Goal: Task Accomplishment & Management: Manage account settings

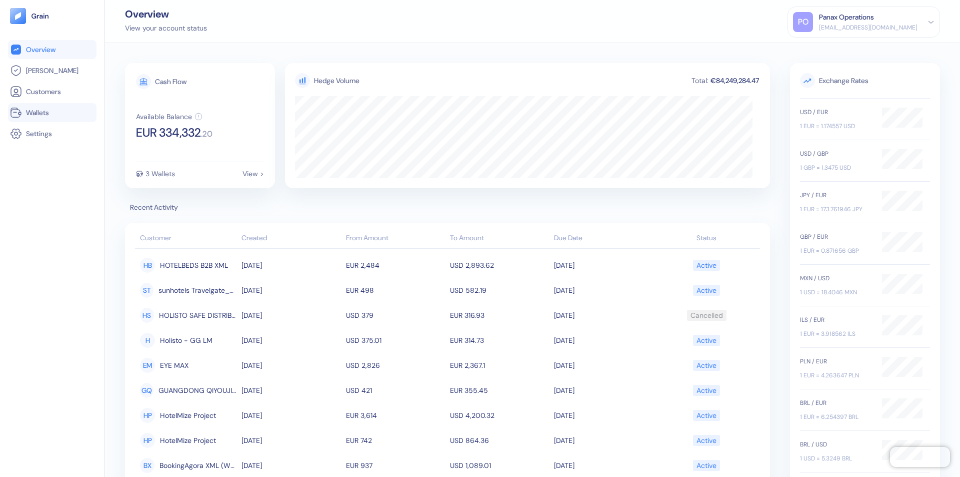
click at [52, 113] on link "Wallets" at bounding box center [52, 113] width 85 height 12
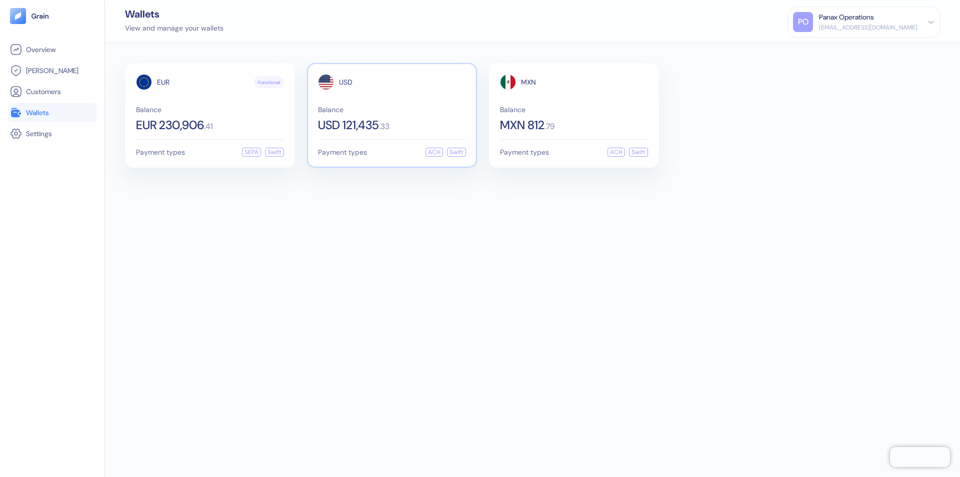
click at [346, 82] on span "USD" at bounding box center [346, 82] width 14 height 7
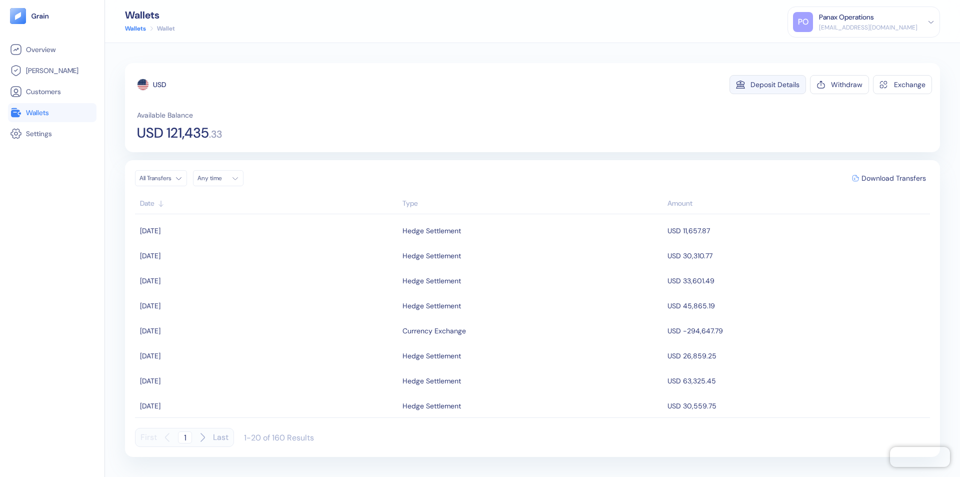
click at [775, 85] on div "Deposit Details" at bounding box center [775, 84] width 49 height 7
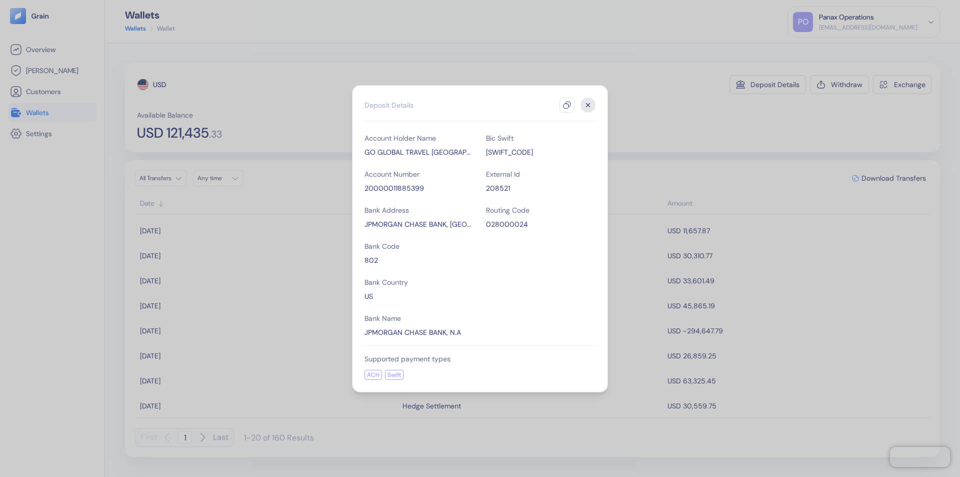
click at [567, 105] on icon "button" at bounding box center [567, 105] width 8 height 8
click at [588, 105] on icon "button" at bounding box center [589, 105] width 4 height 4
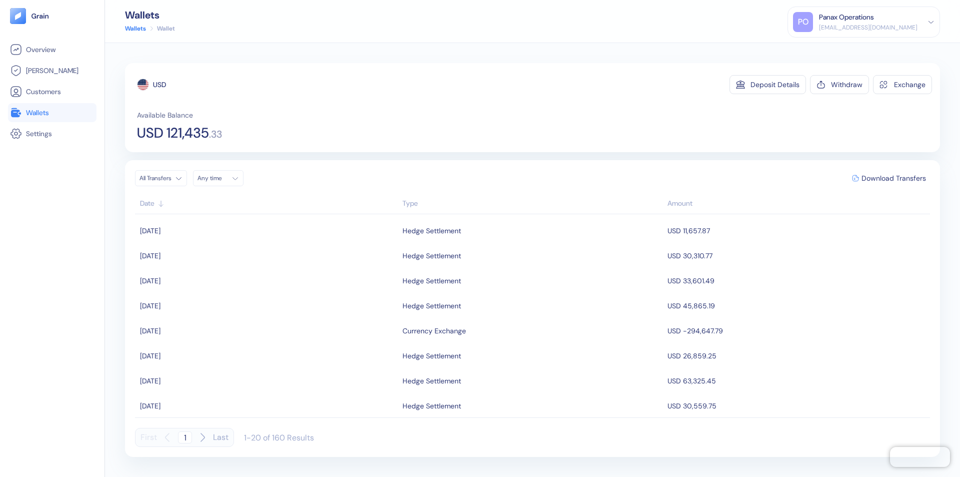
click at [221, 178] on div "Any time" at bounding box center [213, 178] width 30 height 8
click at [268, 258] on button "20" at bounding box center [268, 258] width 12 height 12
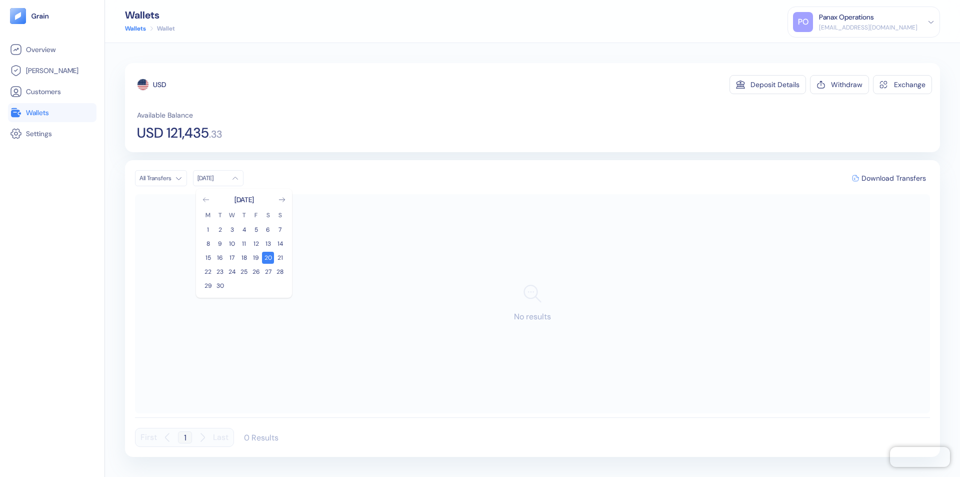
click at [206, 200] on icon "Go to previous month" at bounding box center [206, 200] width 6 height 4
click at [244, 272] on button "21" at bounding box center [244, 272] width 12 height 12
click at [160, 85] on div "USD" at bounding box center [159, 85] width 13 height 10
click at [894, 178] on span "Download Transfers" at bounding box center [894, 178] width 65 height 7
click at [52, 113] on link "Wallets" at bounding box center [52, 113] width 85 height 12
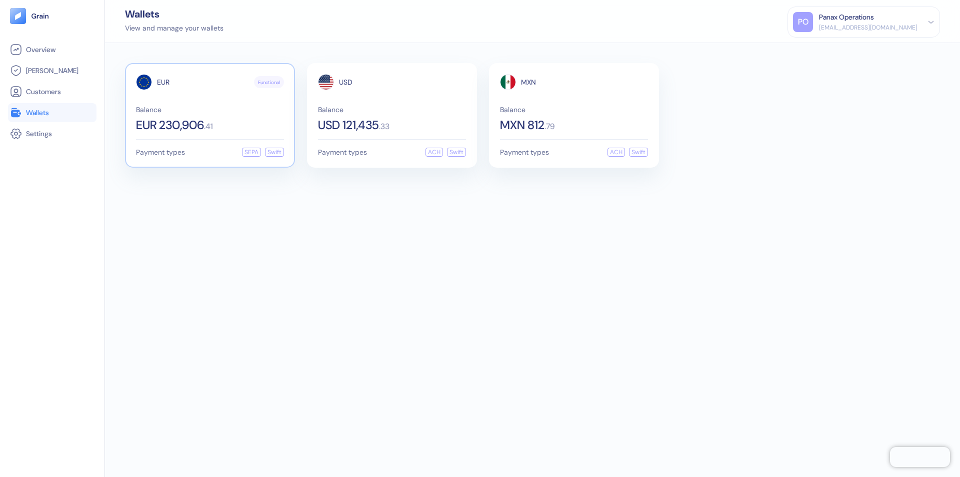
click at [163, 82] on span "EUR" at bounding box center [163, 82] width 13 height 7
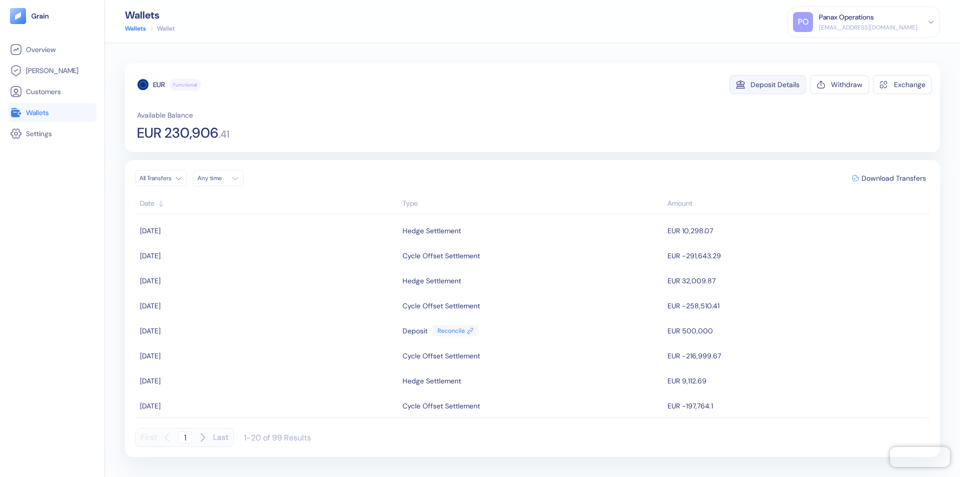
click at [775, 85] on div "Deposit Details" at bounding box center [775, 84] width 49 height 7
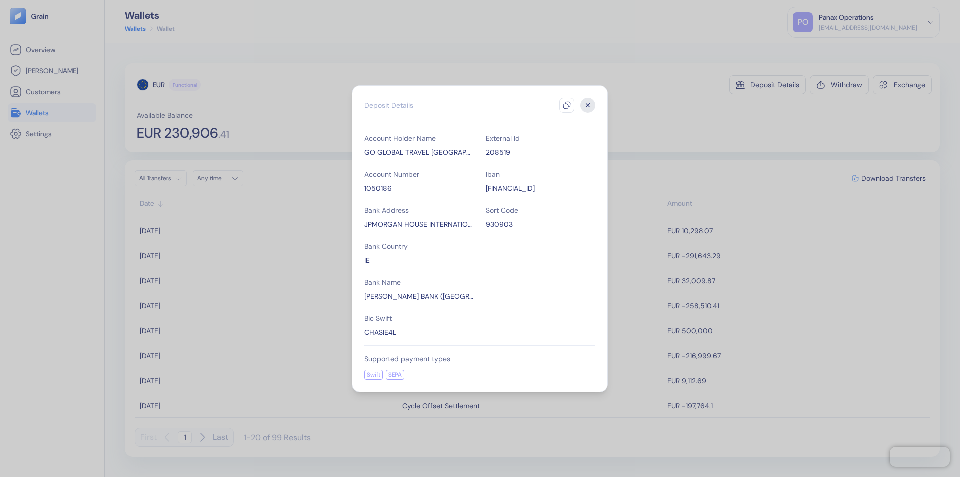
click at [567, 105] on icon "button" at bounding box center [567, 105] width 8 height 8
click at [588, 105] on icon "button" at bounding box center [589, 105] width 4 height 4
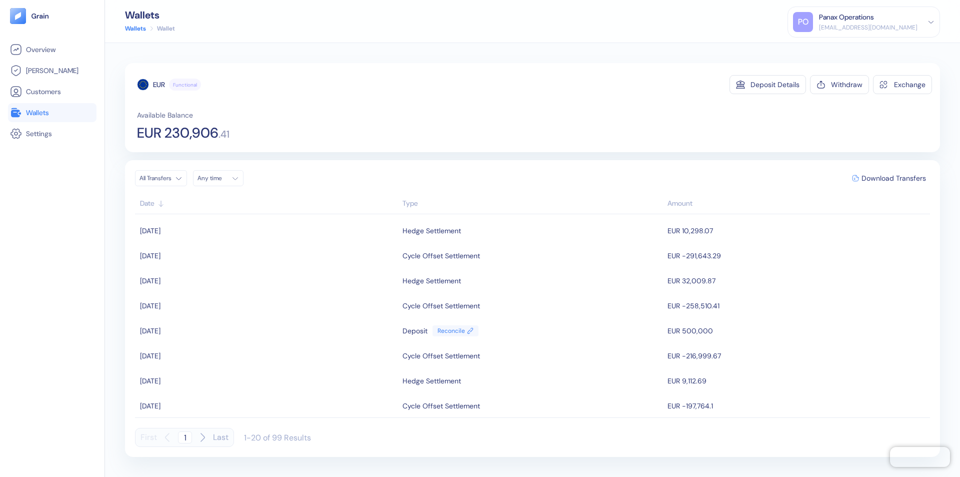
click at [221, 178] on div "Any time" at bounding box center [213, 178] width 30 height 8
click at [268, 258] on button "20" at bounding box center [268, 258] width 12 height 12
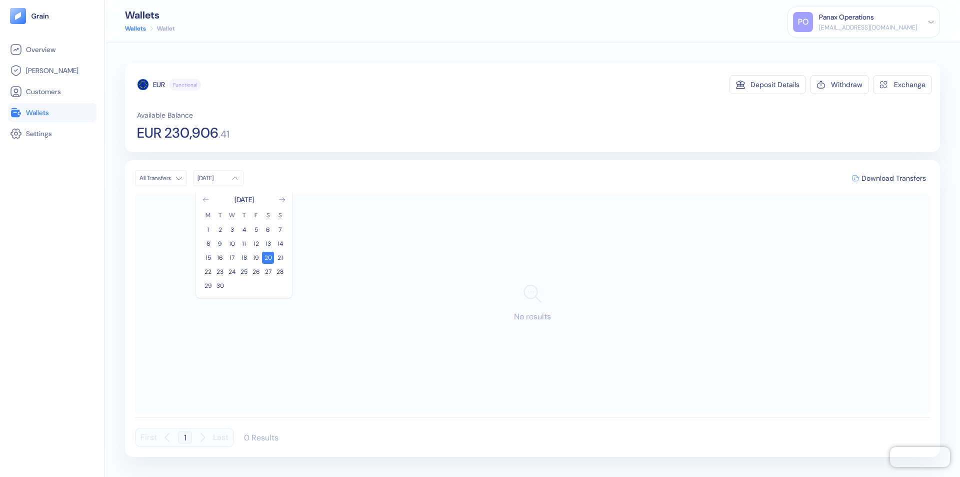
click at [206, 200] on icon "Go to previous month" at bounding box center [206, 200] width 6 height 4
click at [244, 272] on button "21" at bounding box center [244, 272] width 12 height 12
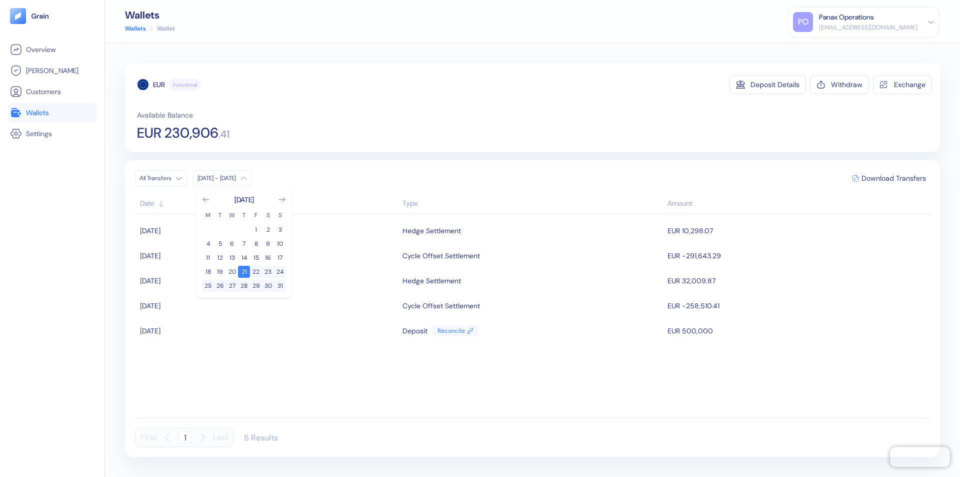
click at [159, 85] on div "EUR" at bounding box center [159, 85] width 12 height 10
click at [894, 178] on span "Download Transfers" at bounding box center [894, 178] width 65 height 7
click at [52, 113] on link "Wallets" at bounding box center [52, 113] width 85 height 12
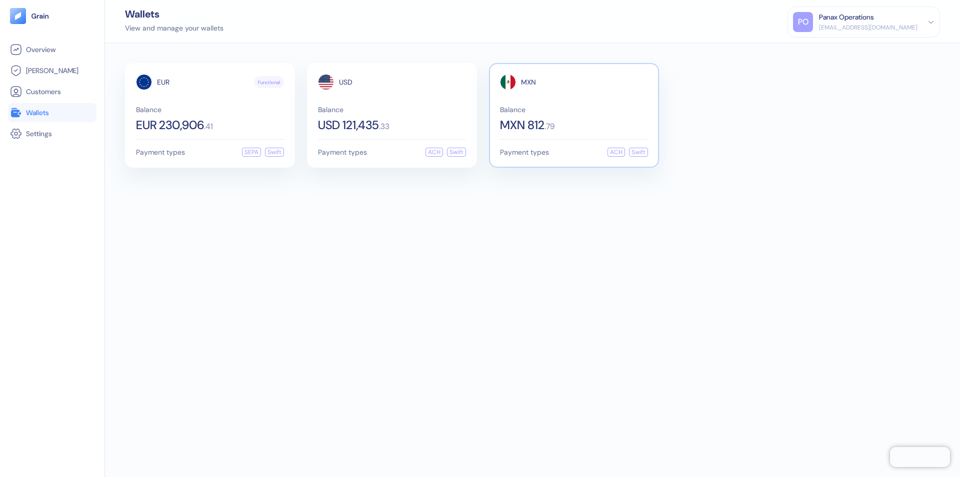
click at [529, 82] on span "MXN" at bounding box center [528, 82] width 15 height 7
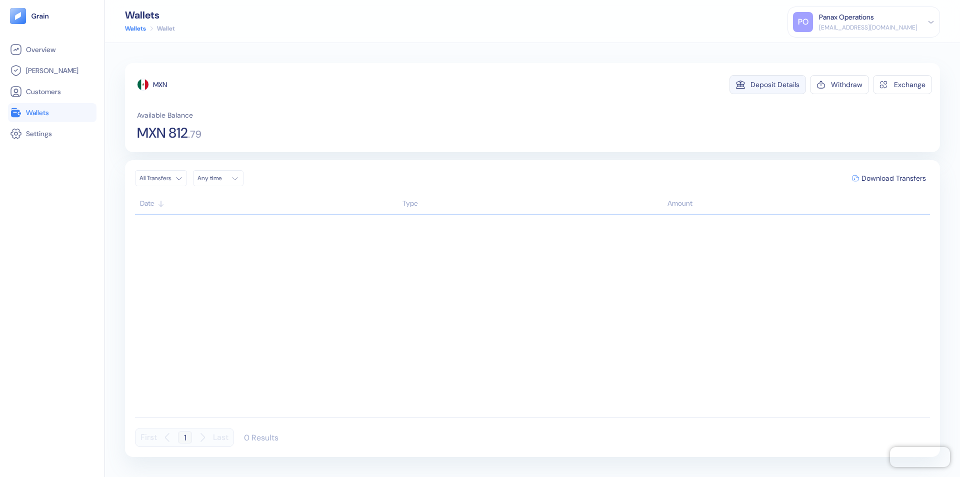
click at [775, 85] on div "Deposit Details" at bounding box center [775, 84] width 49 height 7
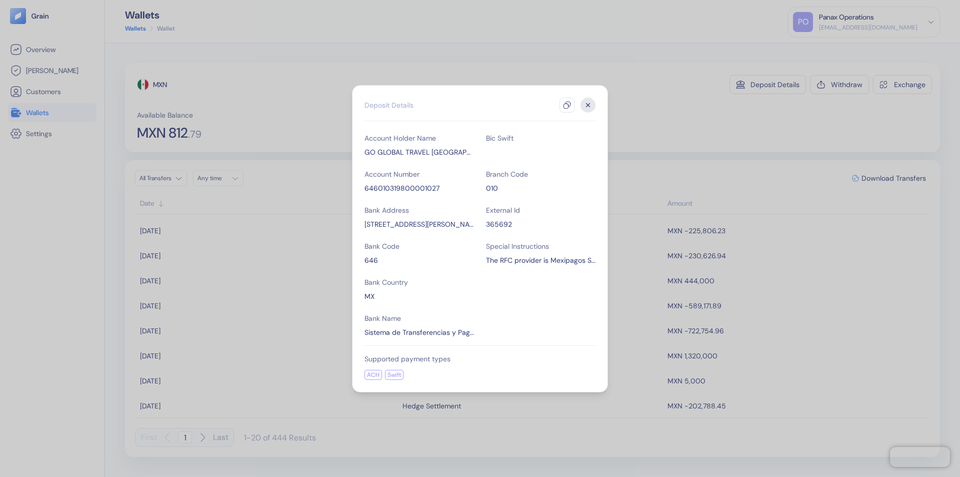
click at [567, 105] on icon "button" at bounding box center [567, 105] width 8 height 8
click at [588, 105] on icon "button" at bounding box center [589, 105] width 4 height 4
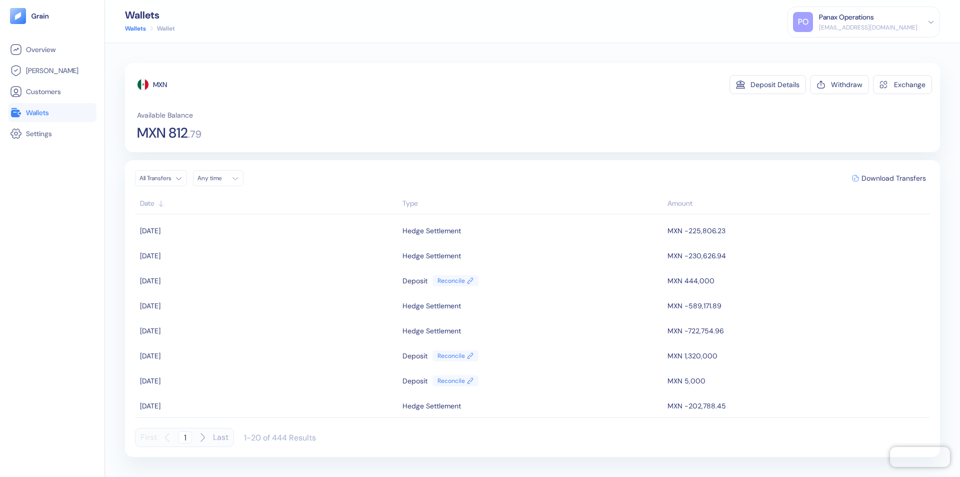
click at [221, 178] on div "Any time" at bounding box center [213, 178] width 30 height 8
click at [268, 258] on button "20" at bounding box center [268, 258] width 12 height 12
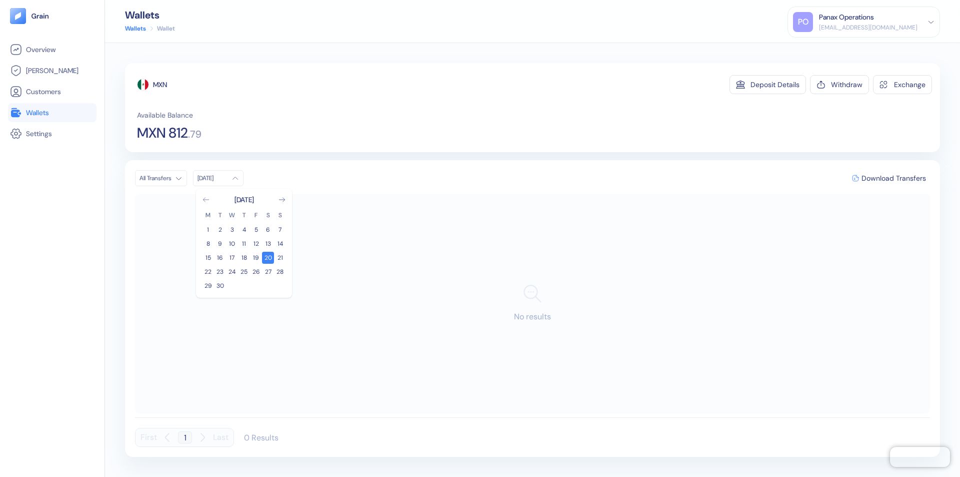
click at [206, 200] on icon "Go to previous month" at bounding box center [206, 200] width 6 height 4
click at [244, 272] on button "21" at bounding box center [244, 272] width 12 height 12
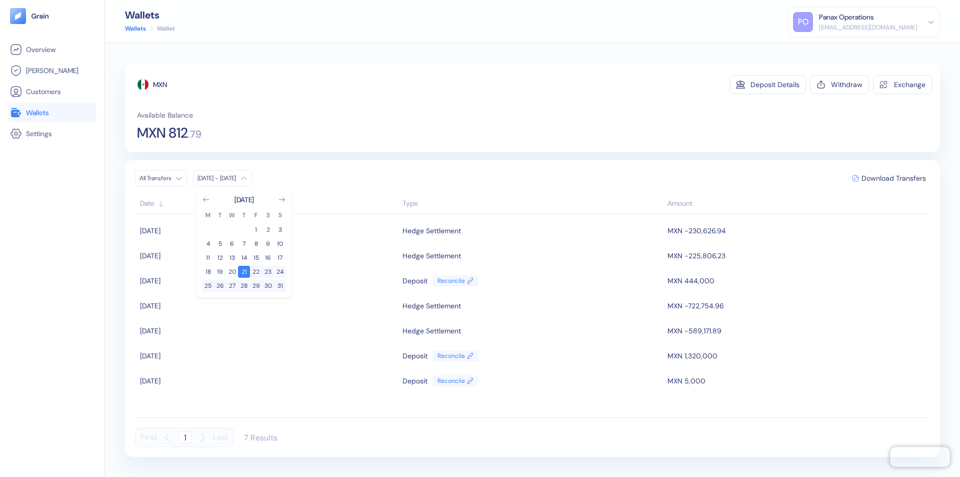
click at [161, 85] on div "MXN" at bounding box center [160, 85] width 14 height 10
click at [894, 178] on span "Download Transfers" at bounding box center [894, 178] width 65 height 7
click at [874, 22] on div "Panax Operations" at bounding box center [846, 17] width 55 height 11
click at [834, 50] on div "Sign Out" at bounding box center [820, 50] width 28 height 11
